Goal: Task Accomplishment & Management: Manage account settings

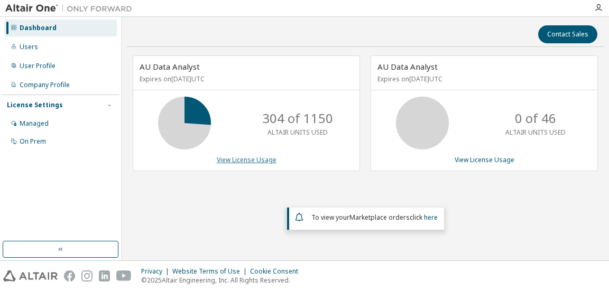
click at [235, 159] on link "View License Usage" at bounding box center [247, 159] width 60 height 9
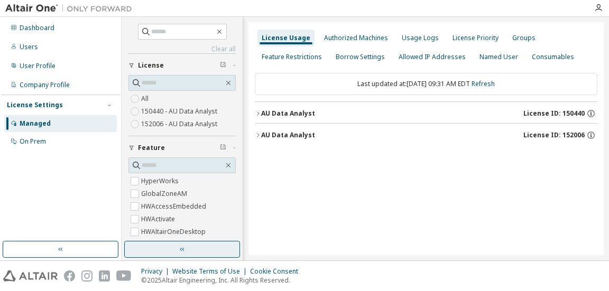
click at [195, 249] on button "button" at bounding box center [182, 249] width 116 height 17
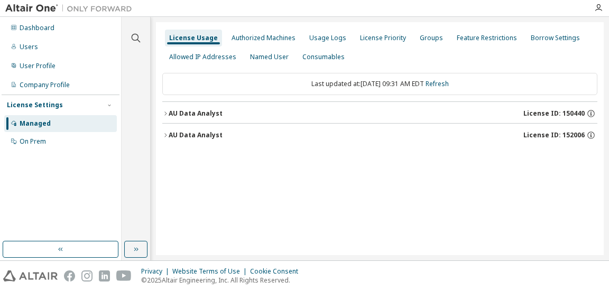
click at [338, 110] on div "AU Data Analyst License ID: 150440" at bounding box center [383, 114] width 429 height 10
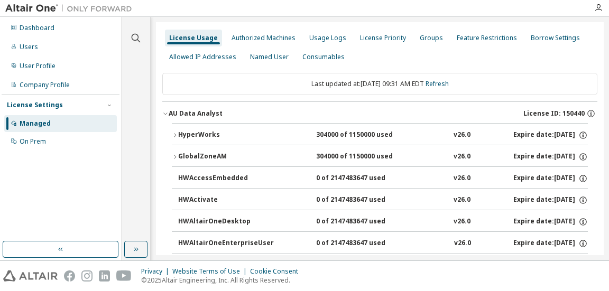
click at [211, 133] on div "HyperWorks" at bounding box center [225, 136] width 95 height 10
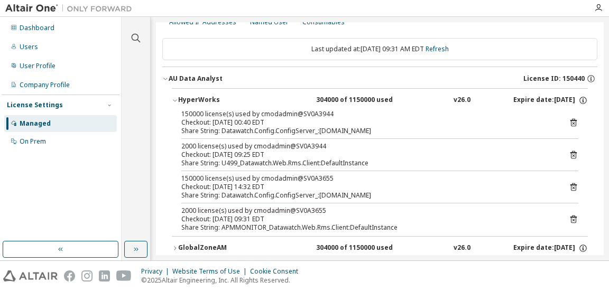
scroll to position [53, 0]
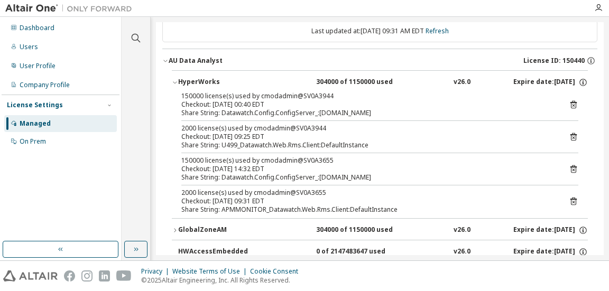
click at [240, 5] on div at bounding box center [362, 8] width 450 height 16
